Goal: Transaction & Acquisition: Purchase product/service

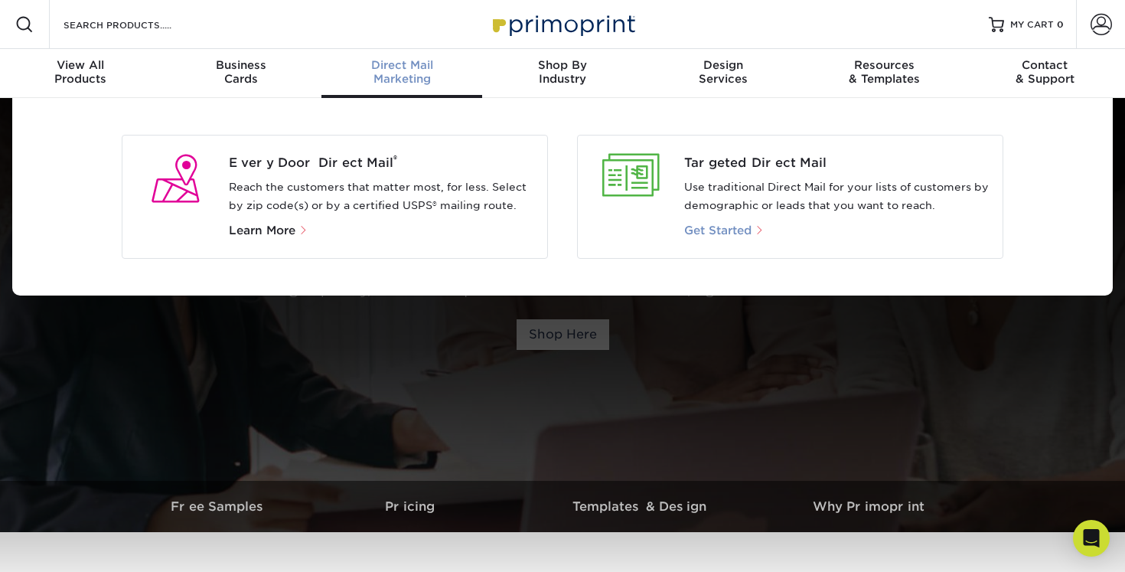
click at [739, 230] on span "Get Started" at bounding box center [717, 231] width 67 height 14
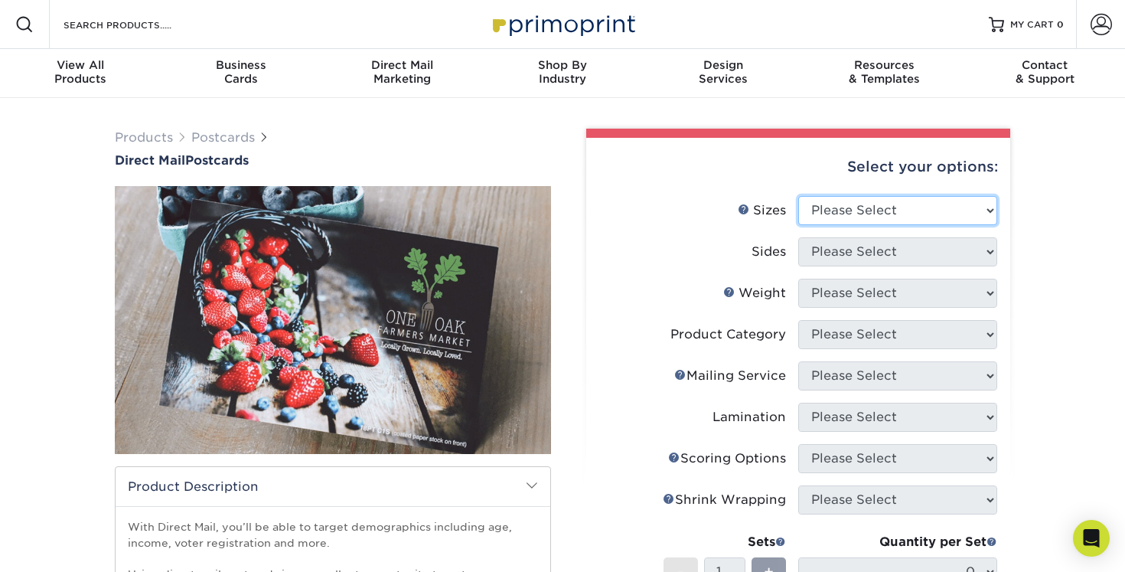
click at [915, 215] on select "Please Select 1.5" x 7" 2" x 4" 2" x 6" 2" x 7" 2" x 8" 2.12" x 5.5" 2.12" x 5.…" at bounding box center [897, 210] width 199 height 29
select select "6.00x9.00"
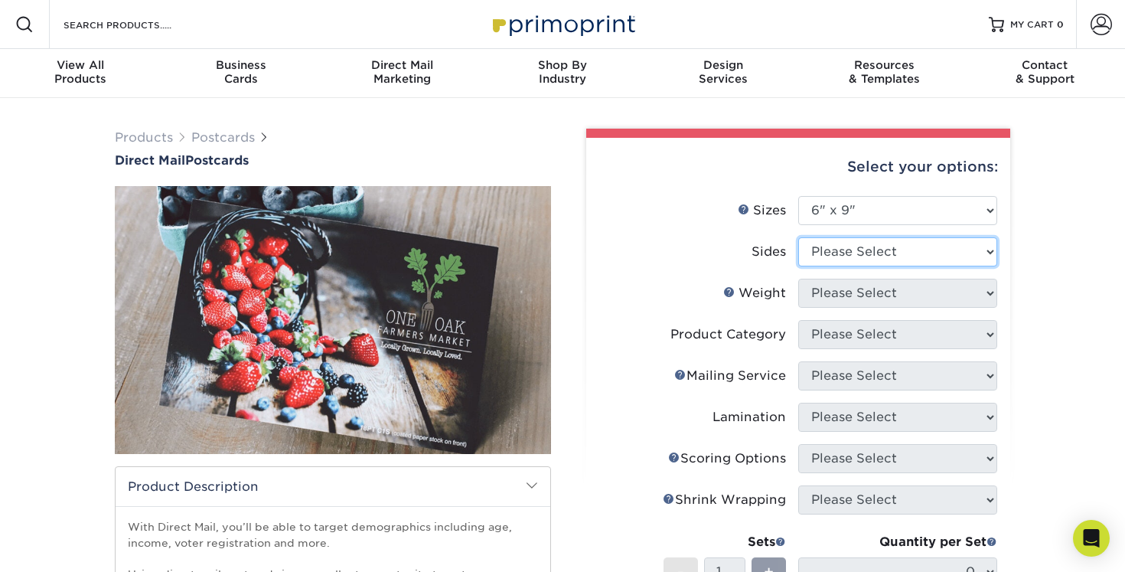
click at [907, 259] on select "Please Select Print Both Sides Print Front Only" at bounding box center [897, 251] width 199 height 29
select select "13abbda7-1d64-4f25-8bb2-c179b224825d"
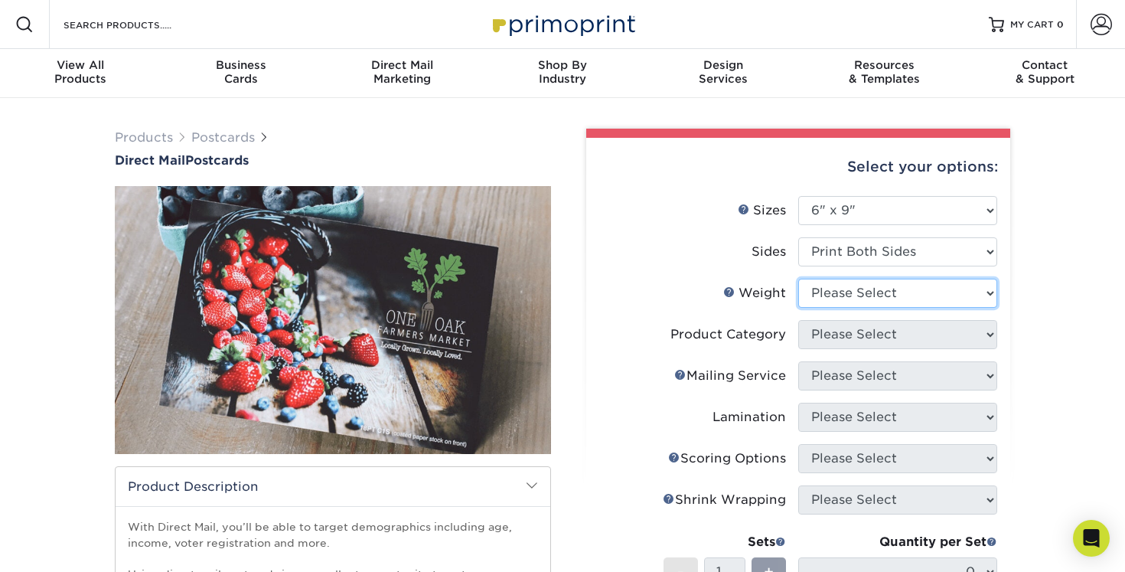
click at [887, 281] on select "Please Select 16PT 14PT 100LB 14PT Uncoated" at bounding box center [897, 293] width 199 height 29
select select "16PT"
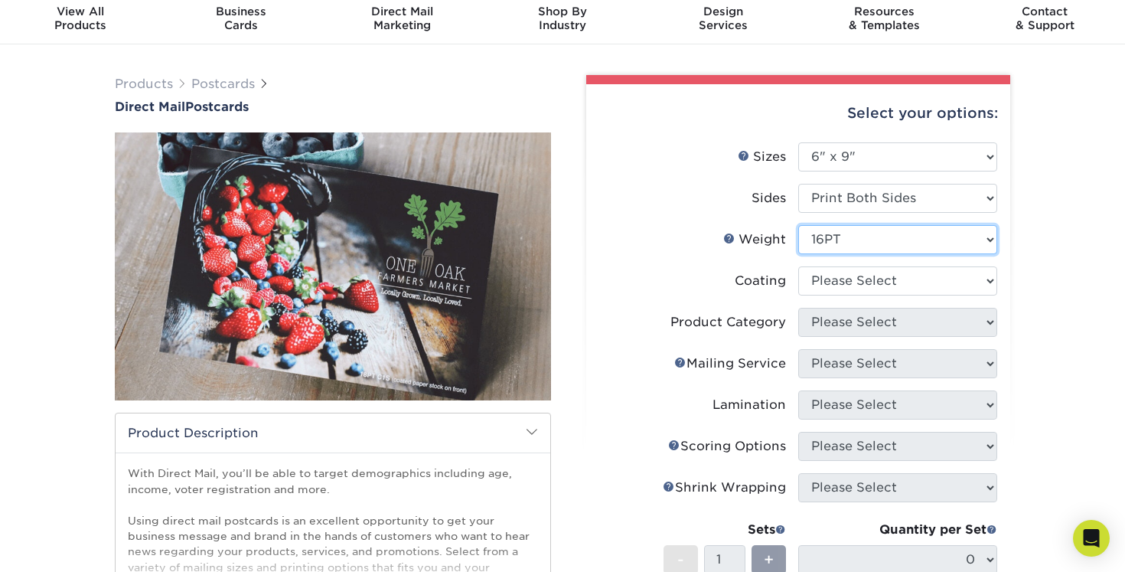
scroll to position [67, 0]
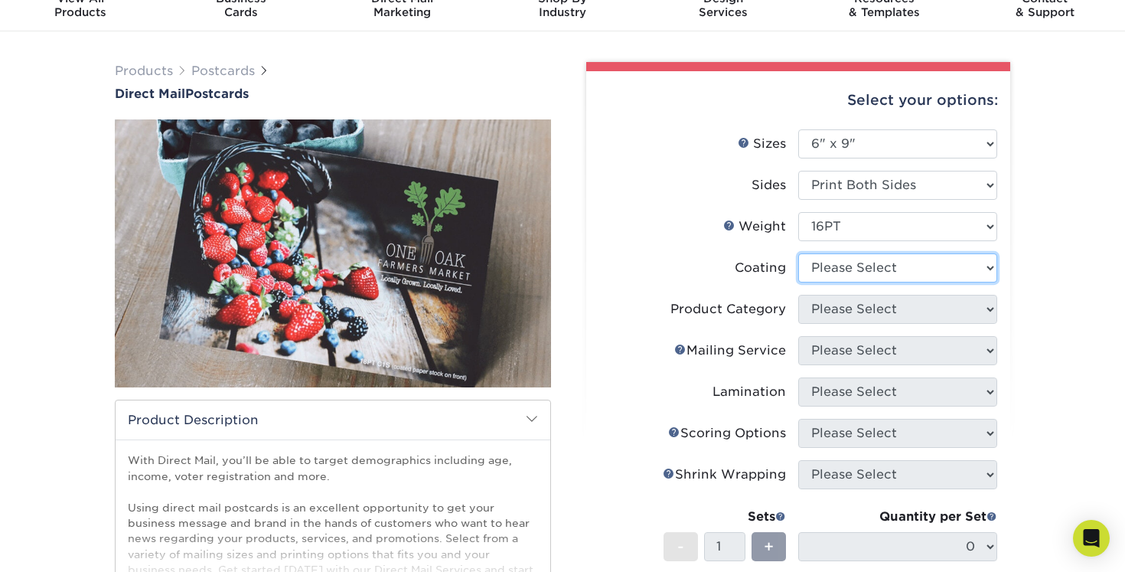
click at [902, 274] on select at bounding box center [897, 267] width 199 height 29
select select "121bb7b5-3b4d-429f-bd8d-bbf80e953313"
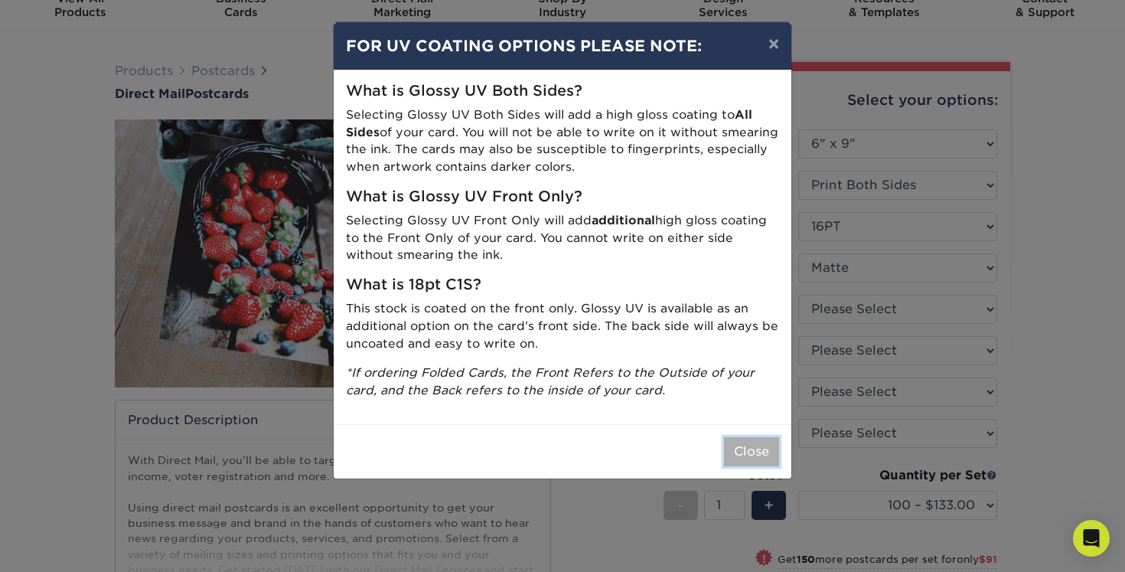
click at [753, 441] on button "Close" at bounding box center [751, 451] width 55 height 29
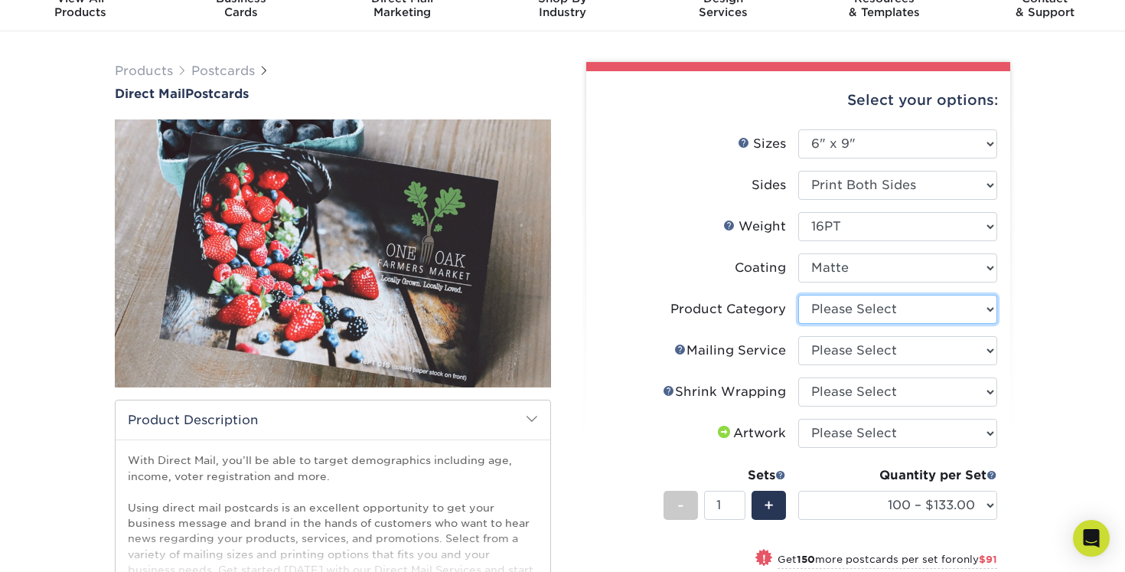
click at [912, 309] on select "Please Select Postcards" at bounding box center [897, 309] width 199 height 29
select select "9b7272e0-d6c8-4c3c-8e97-d3a1bcdab858"
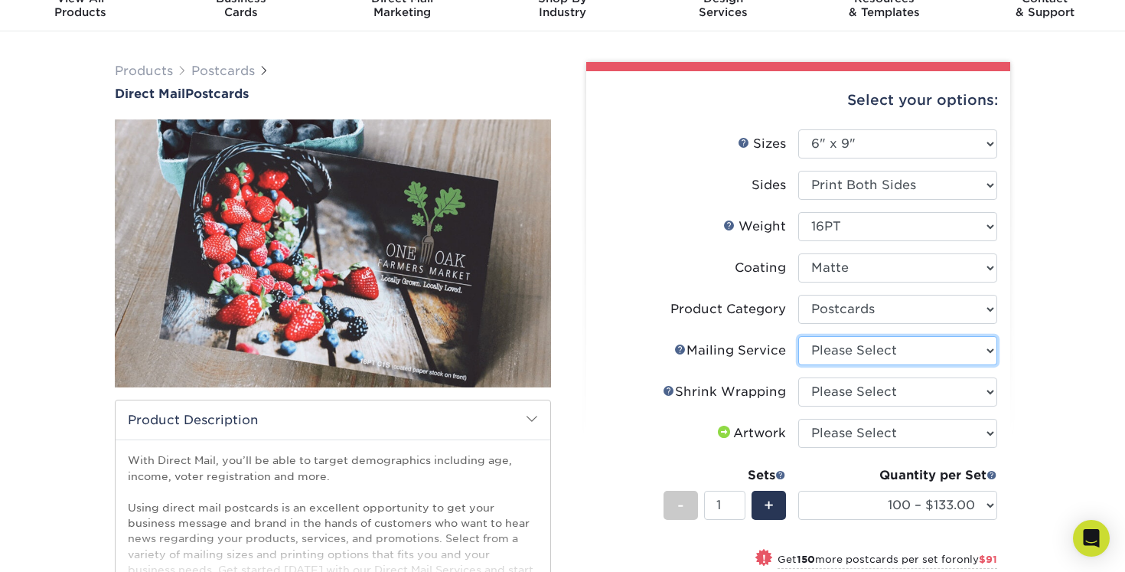
click at [889, 343] on select "Please Select No Direct Mailing Service No, I will mail/stamp/imprint Direct Ma…" at bounding box center [897, 350] width 199 height 29
select select "20512e95-39a0-42be-a1d1-c0e1c309f4c2"
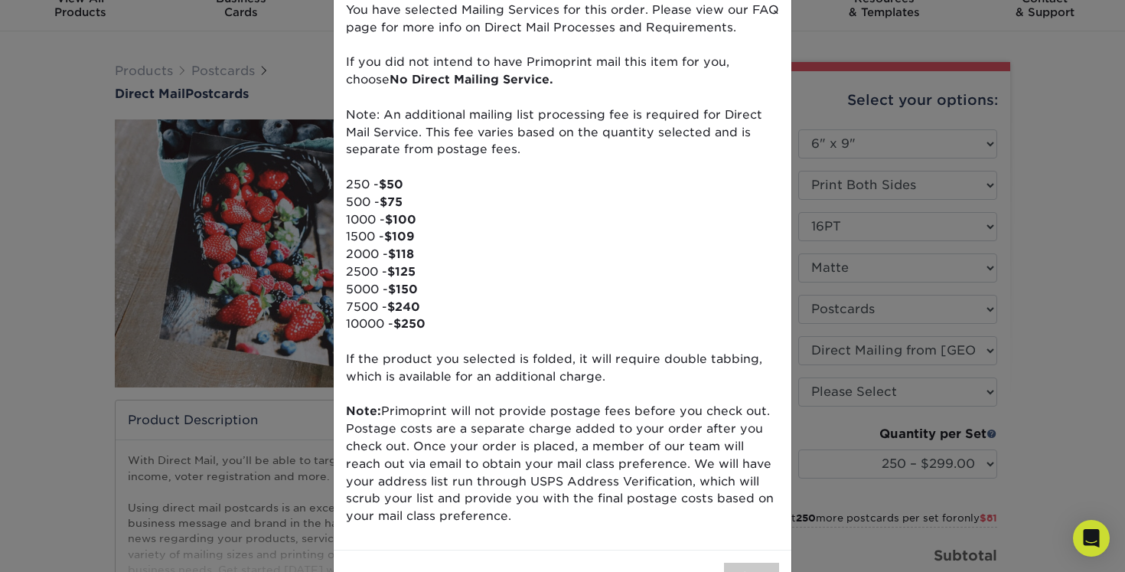
scroll to position [0, 0]
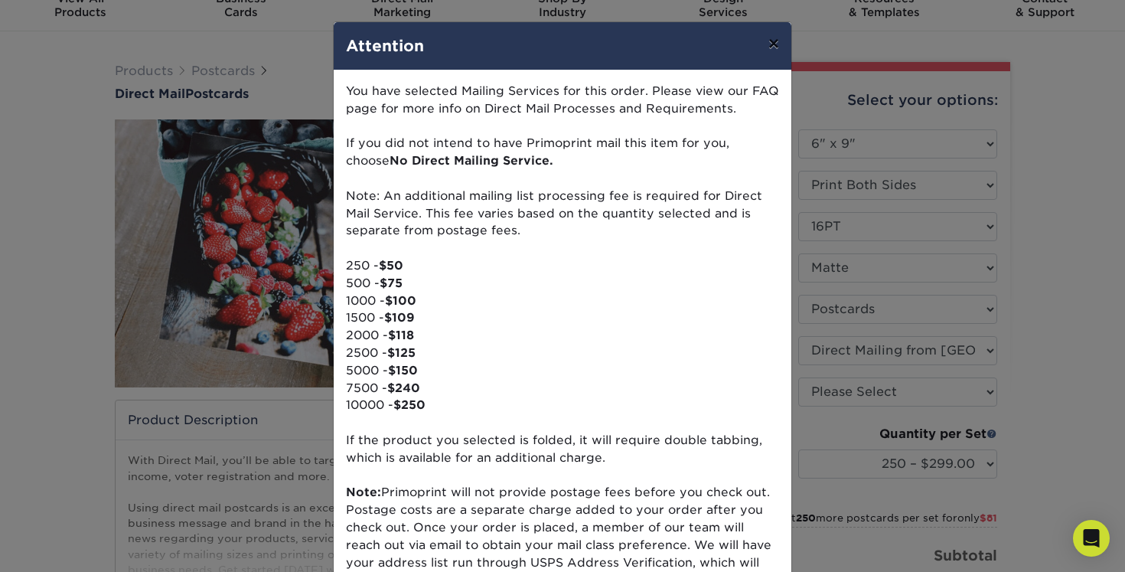
click at [772, 51] on button "×" at bounding box center [773, 43] width 35 height 43
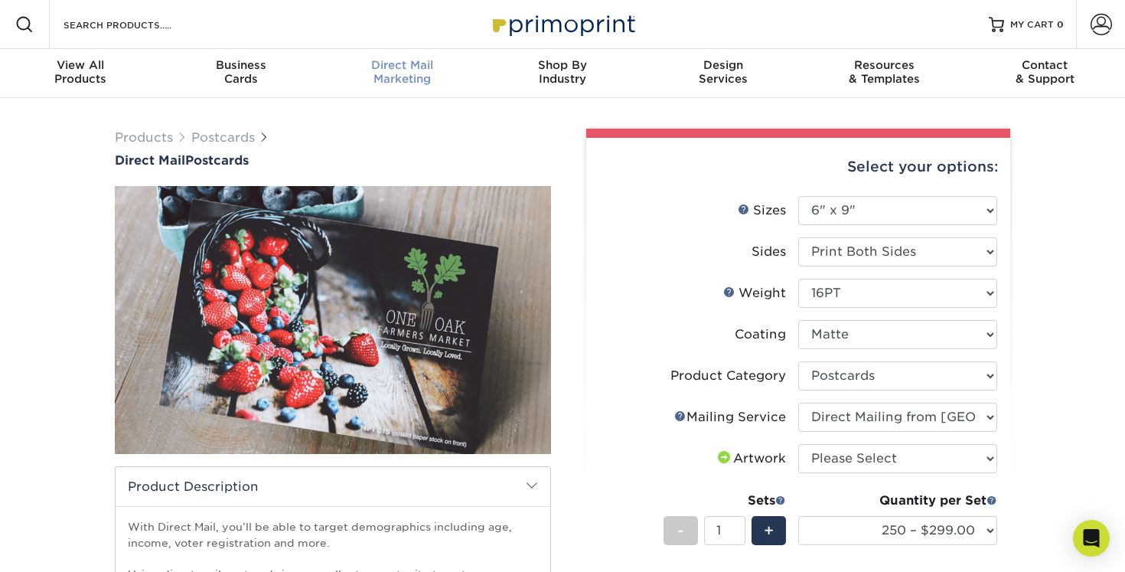
click at [380, 61] on span "Direct Mail" at bounding box center [401, 65] width 161 height 14
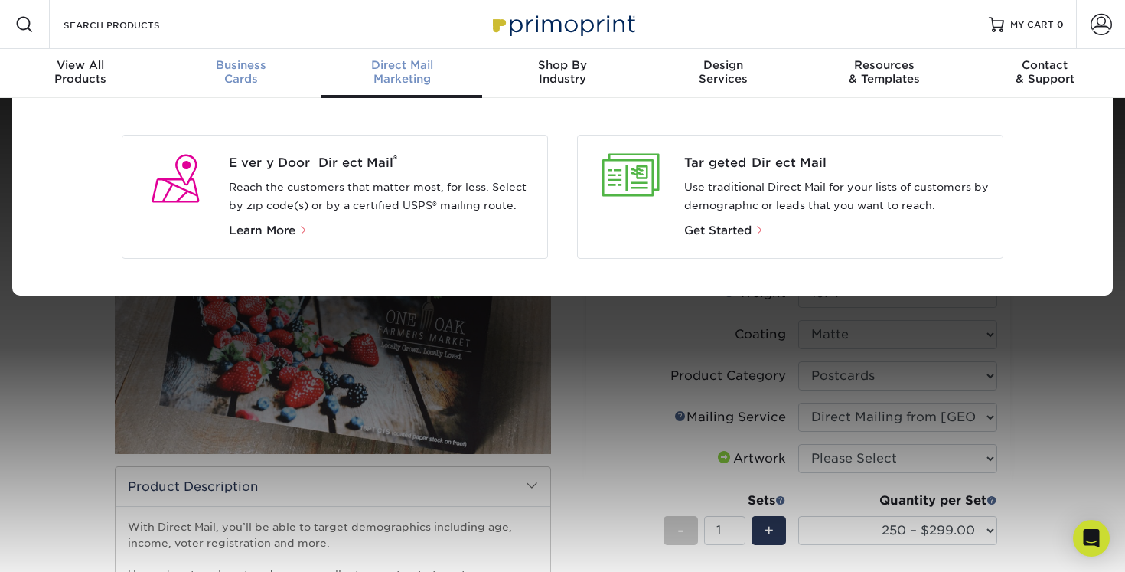
click at [228, 65] on span "Business" at bounding box center [241, 65] width 161 height 14
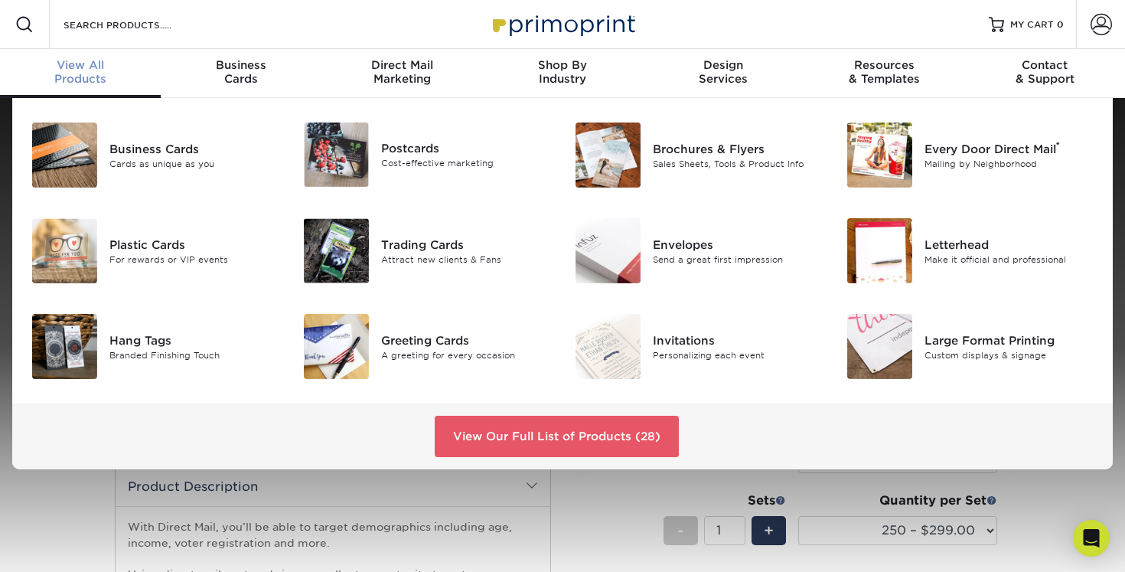
click at [92, 68] on span "View All" at bounding box center [80, 65] width 161 height 14
